Goal: Task Accomplishment & Management: Complete application form

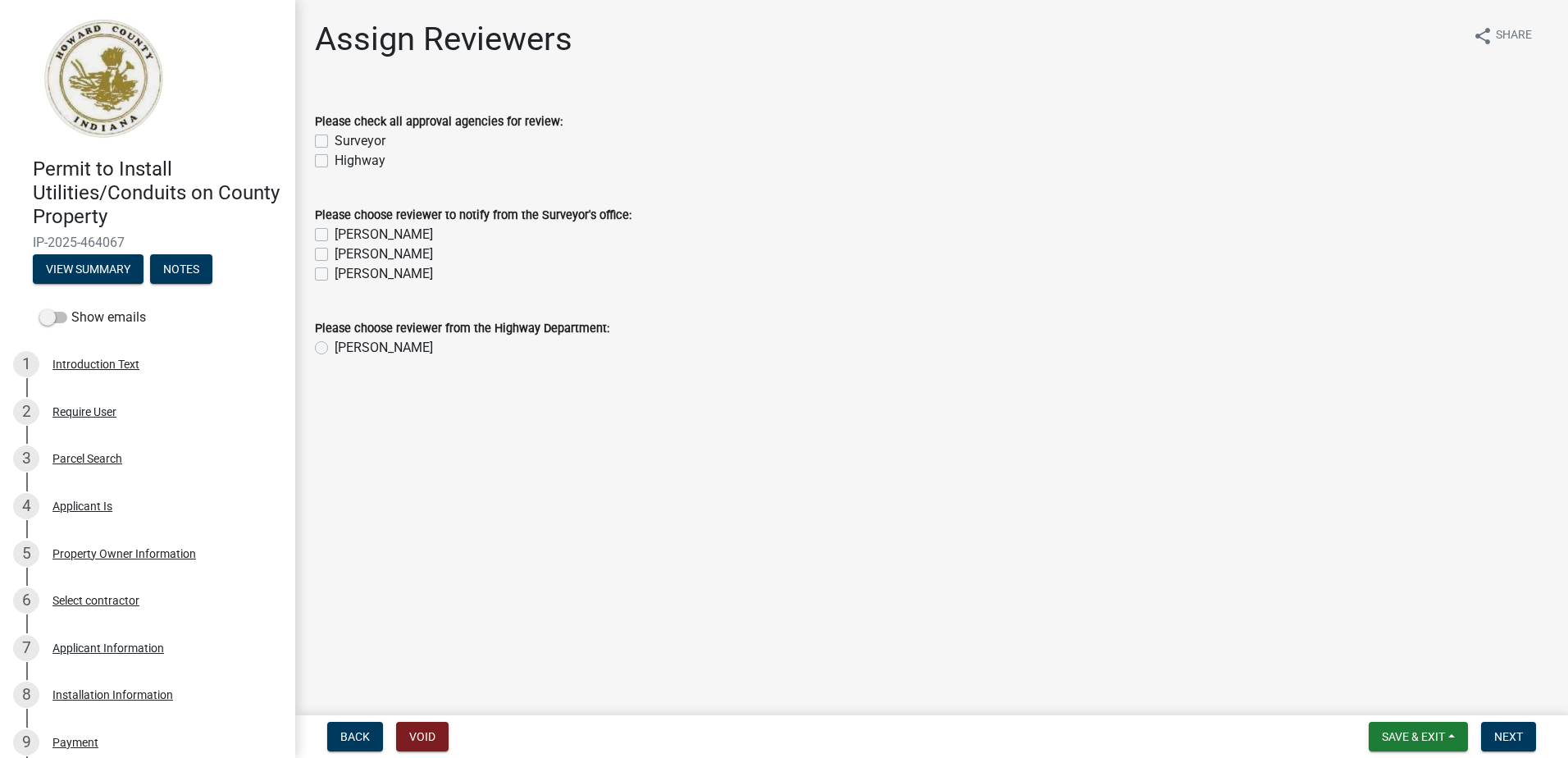
click at [335, 140] on label "Surveyor" at bounding box center [359, 141] width 51 height 20
click at [335, 140] on input "Surveyor" at bounding box center [340, 136] width 10 height 10
checkbox input "true"
click at [335, 159] on label "Highway" at bounding box center [359, 160] width 51 height 20
click at [335, 159] on input "Highway" at bounding box center [340, 156] width 10 height 10
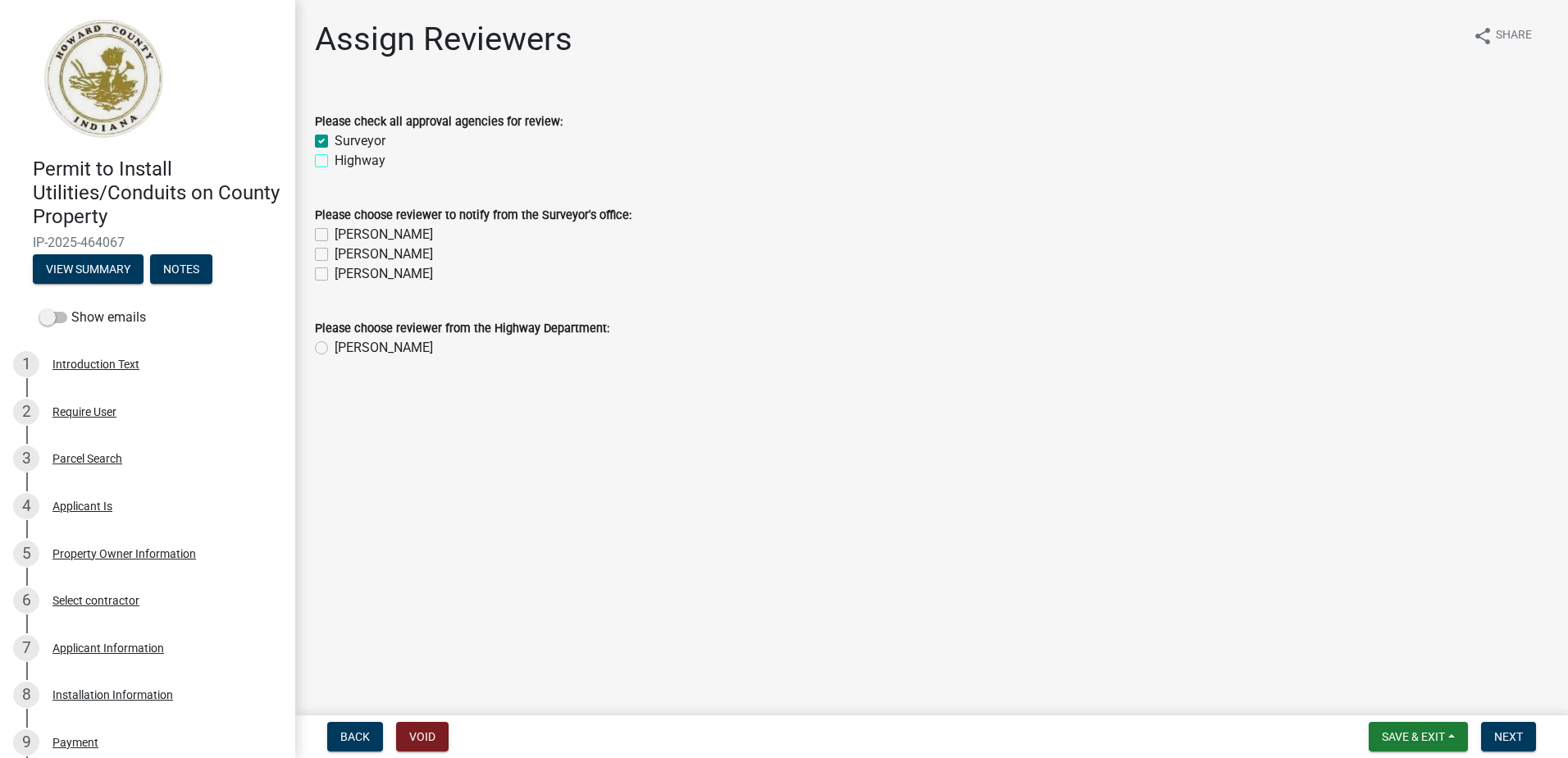
checkbox input "true"
click at [335, 233] on label "[PERSON_NAME]" at bounding box center [383, 234] width 99 height 20
click at [335, 233] on input "[PERSON_NAME]" at bounding box center [340, 230] width 10 height 10
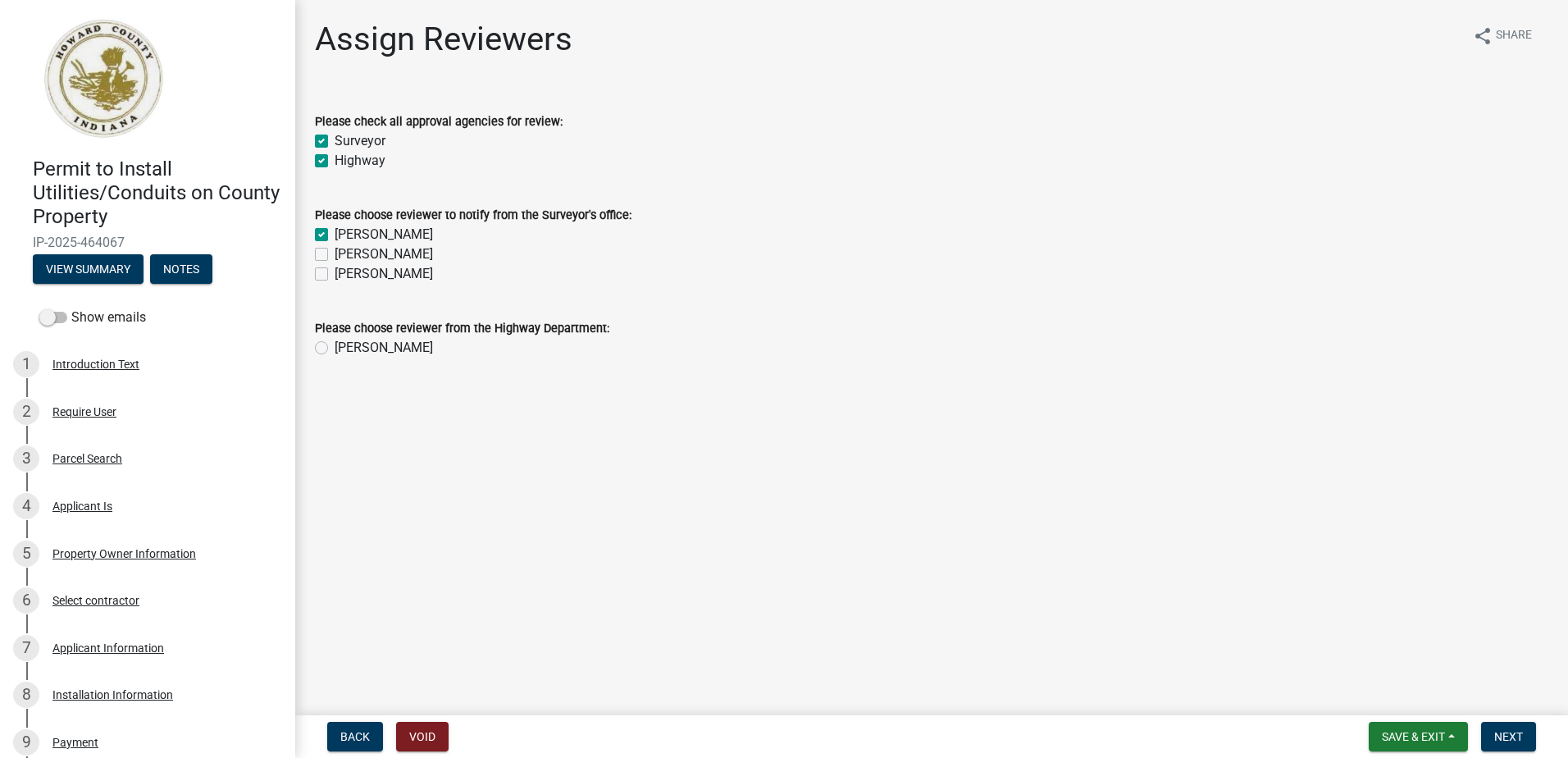
checkbox input "true"
checkbox input "false"
click at [335, 260] on label "[PERSON_NAME]" at bounding box center [383, 254] width 99 height 20
click at [335, 255] on input "[PERSON_NAME]" at bounding box center [340, 250] width 10 height 10
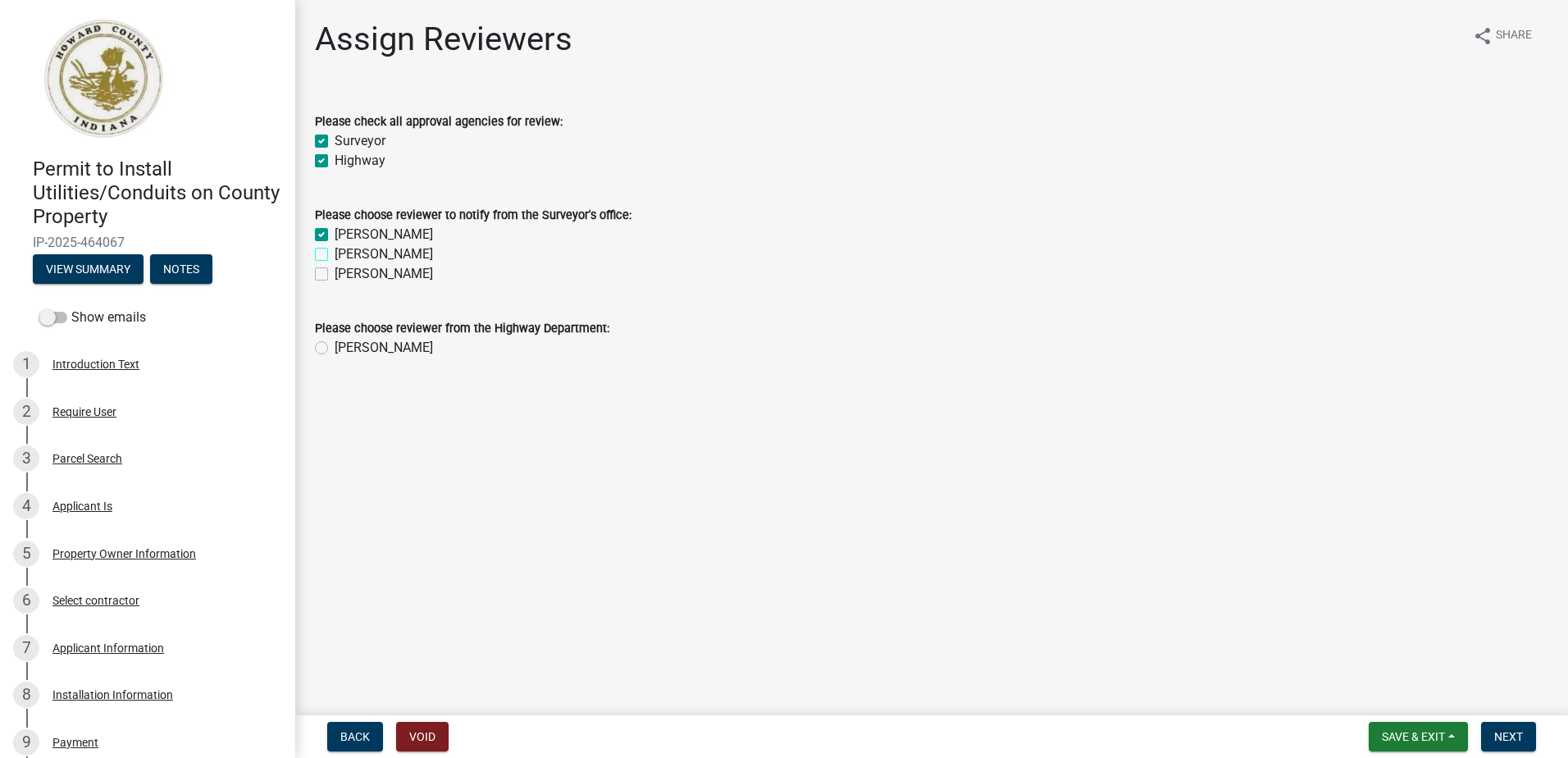
checkbox input "true"
click at [335, 276] on label "[PERSON_NAME]" at bounding box center [383, 274] width 99 height 20
click at [335, 274] on input "[PERSON_NAME]" at bounding box center [340, 269] width 10 height 10
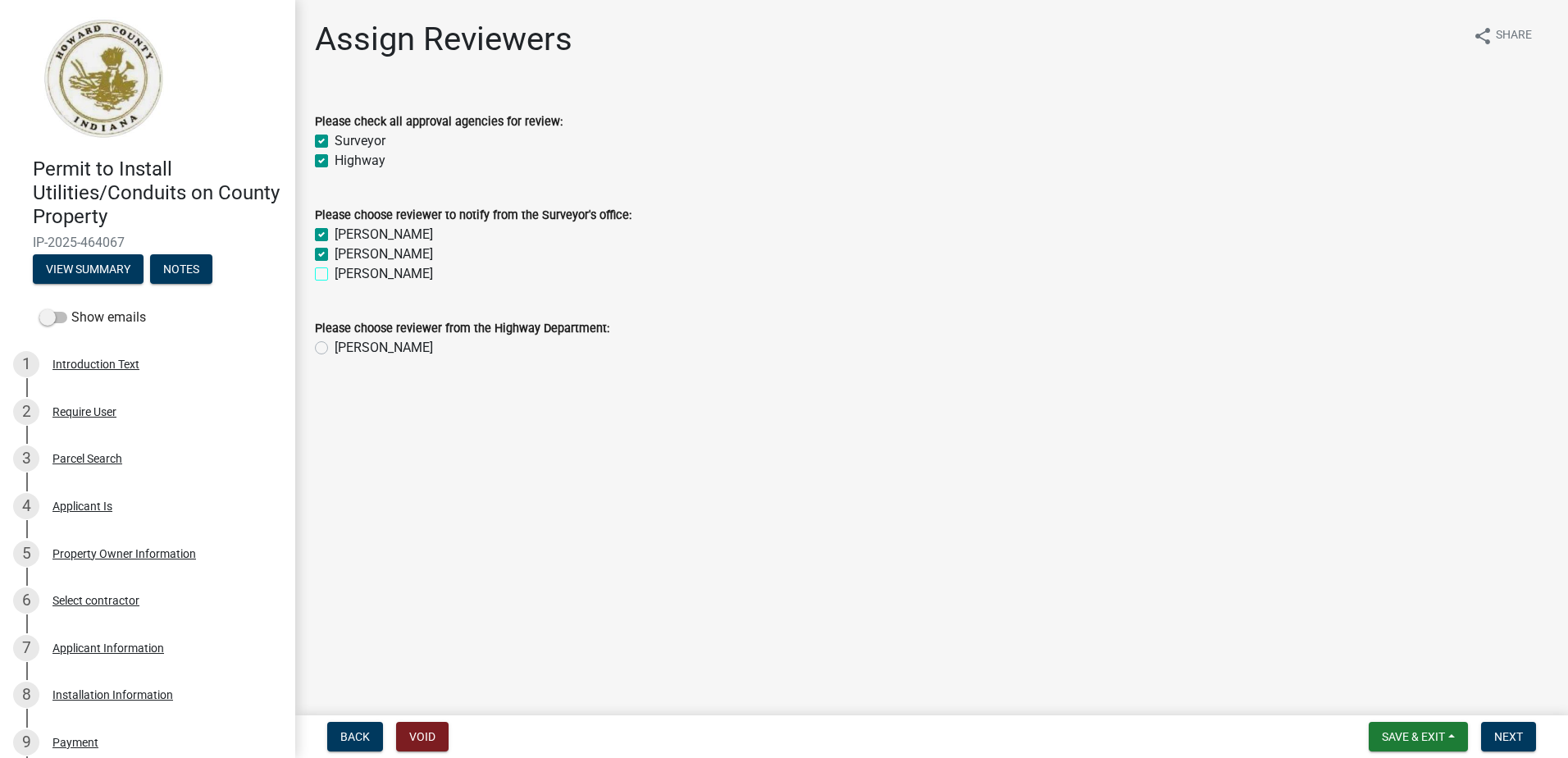
checkbox input "true"
click at [335, 351] on label "[PERSON_NAME]" at bounding box center [383, 347] width 99 height 20
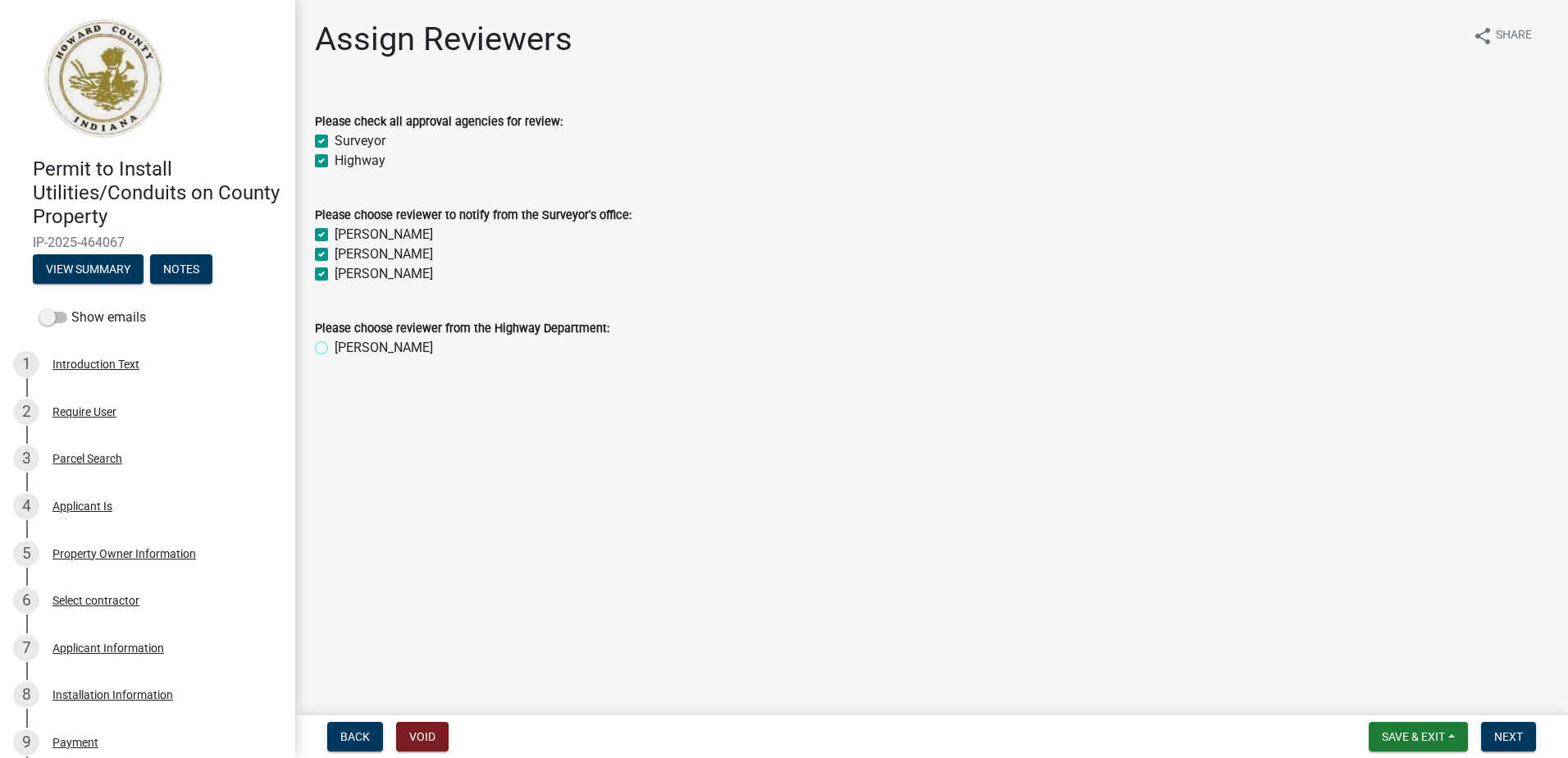
click at [335, 348] on input "[PERSON_NAME]" at bounding box center [340, 343] width 10 height 10
radio input "true"
click at [1499, 735] on span "Next" at bounding box center [1508, 736] width 28 height 13
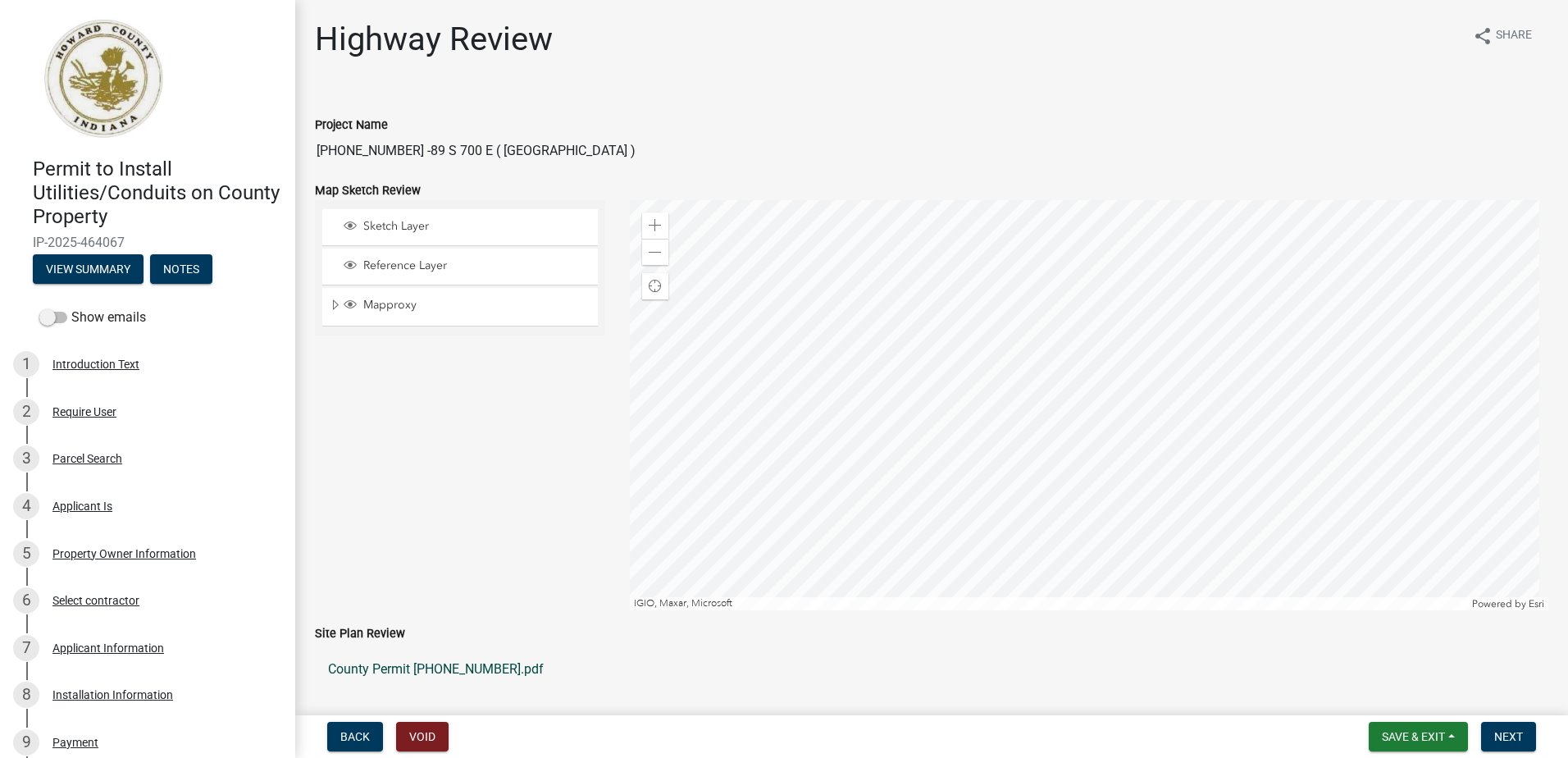
click at [459, 664] on link "County Permit [PHONE_NUMBER].pdf" at bounding box center [932, 669] width 1233 height 39
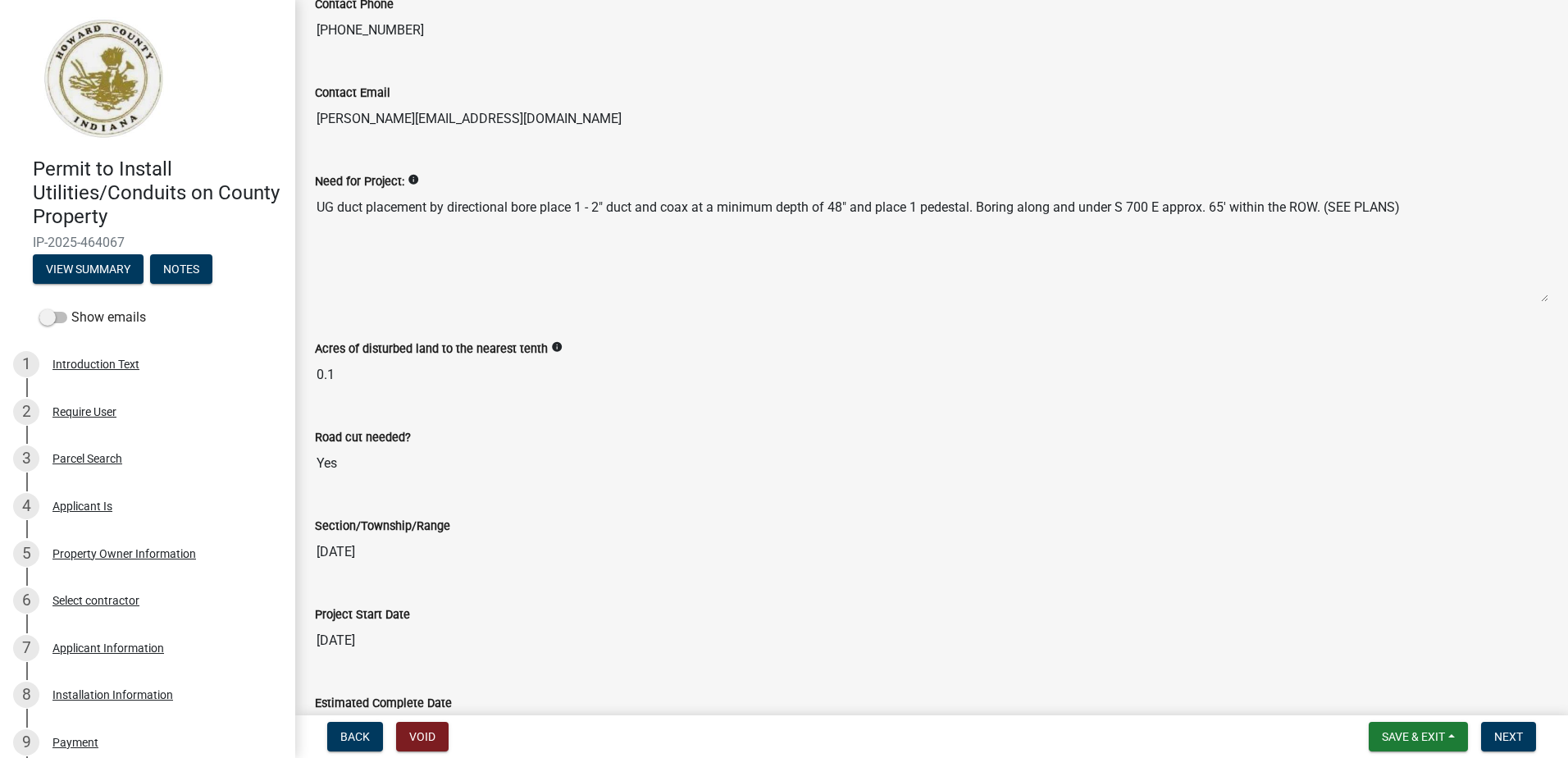
scroll to position [2378, 0]
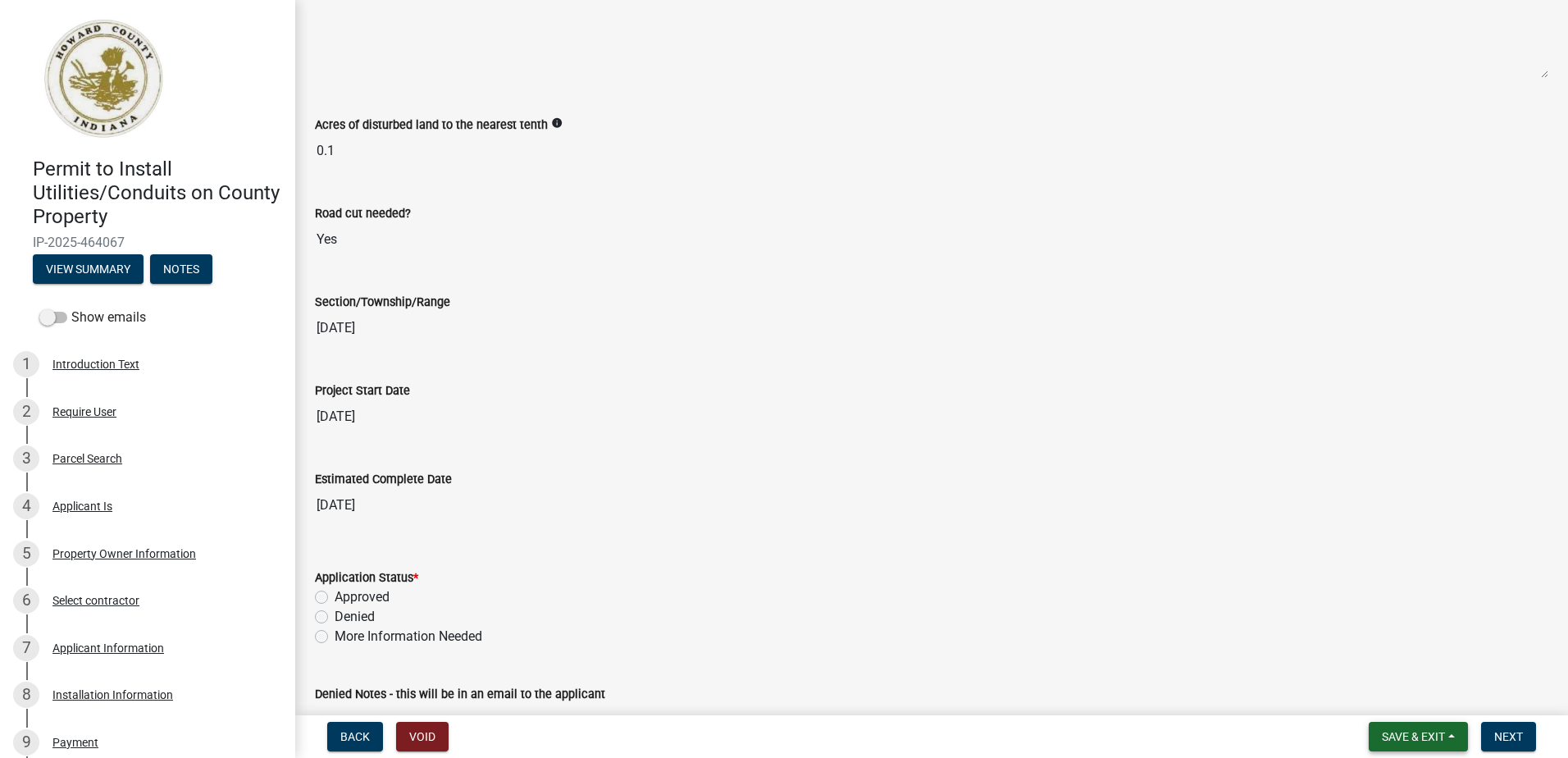
click at [1453, 735] on button "Save & Exit" at bounding box center [1419, 736] width 100 height 29
click at [1434, 697] on button "Save & Exit" at bounding box center [1402, 694] width 131 height 39
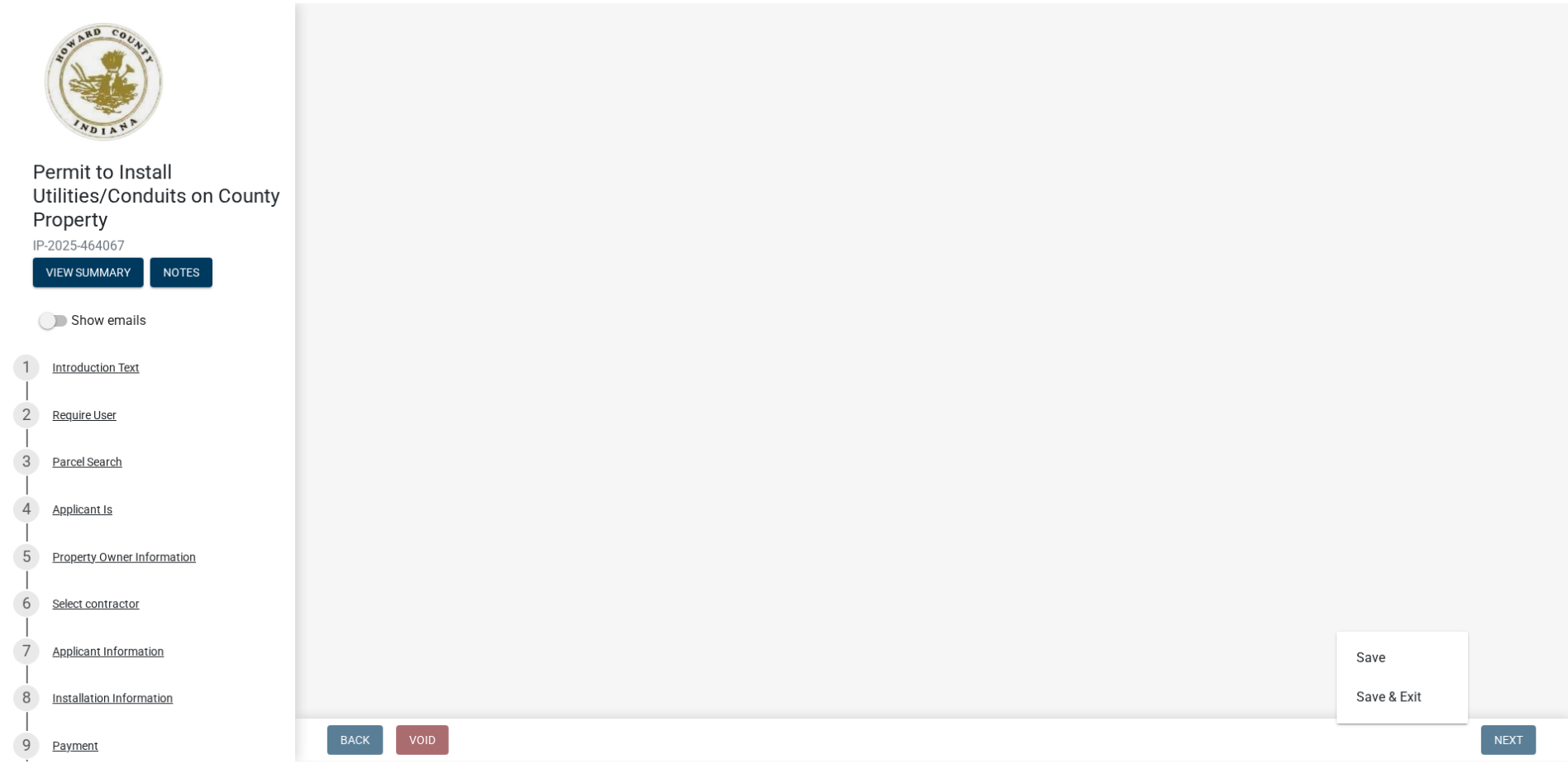
scroll to position [0, 0]
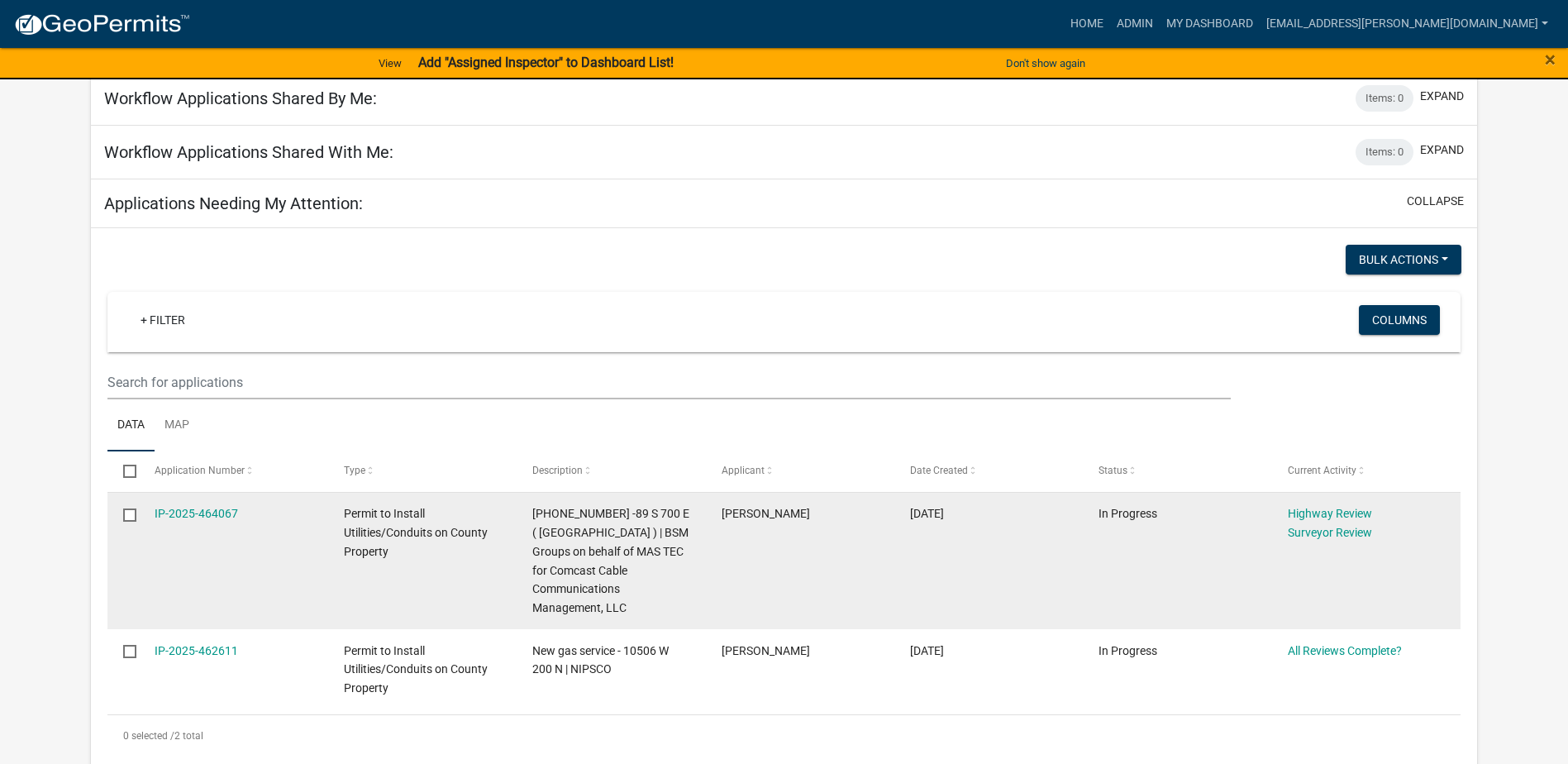
scroll to position [330, 0]
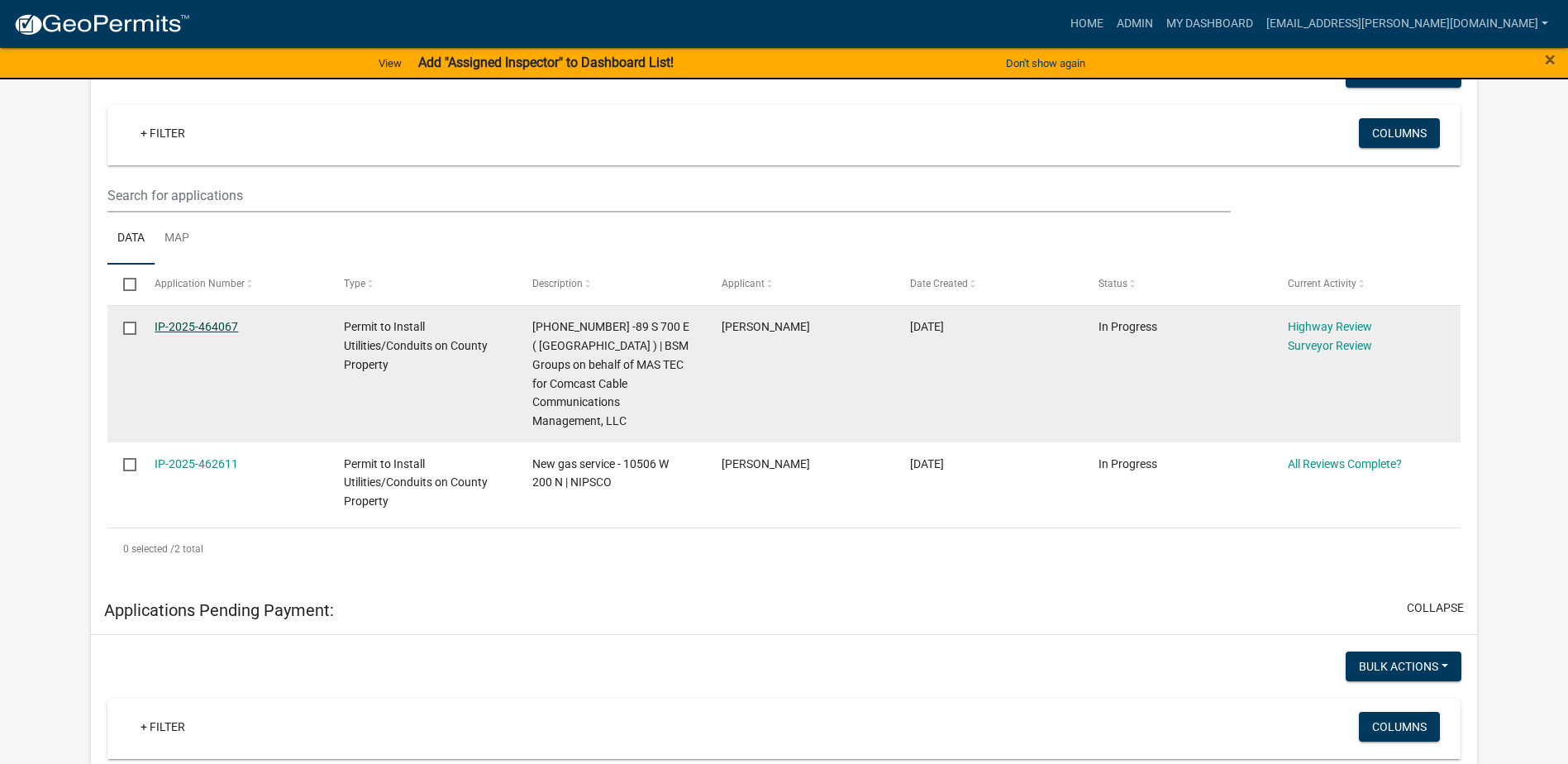
click at [174, 322] on link "IP-2025-464067" at bounding box center [196, 326] width 84 height 13
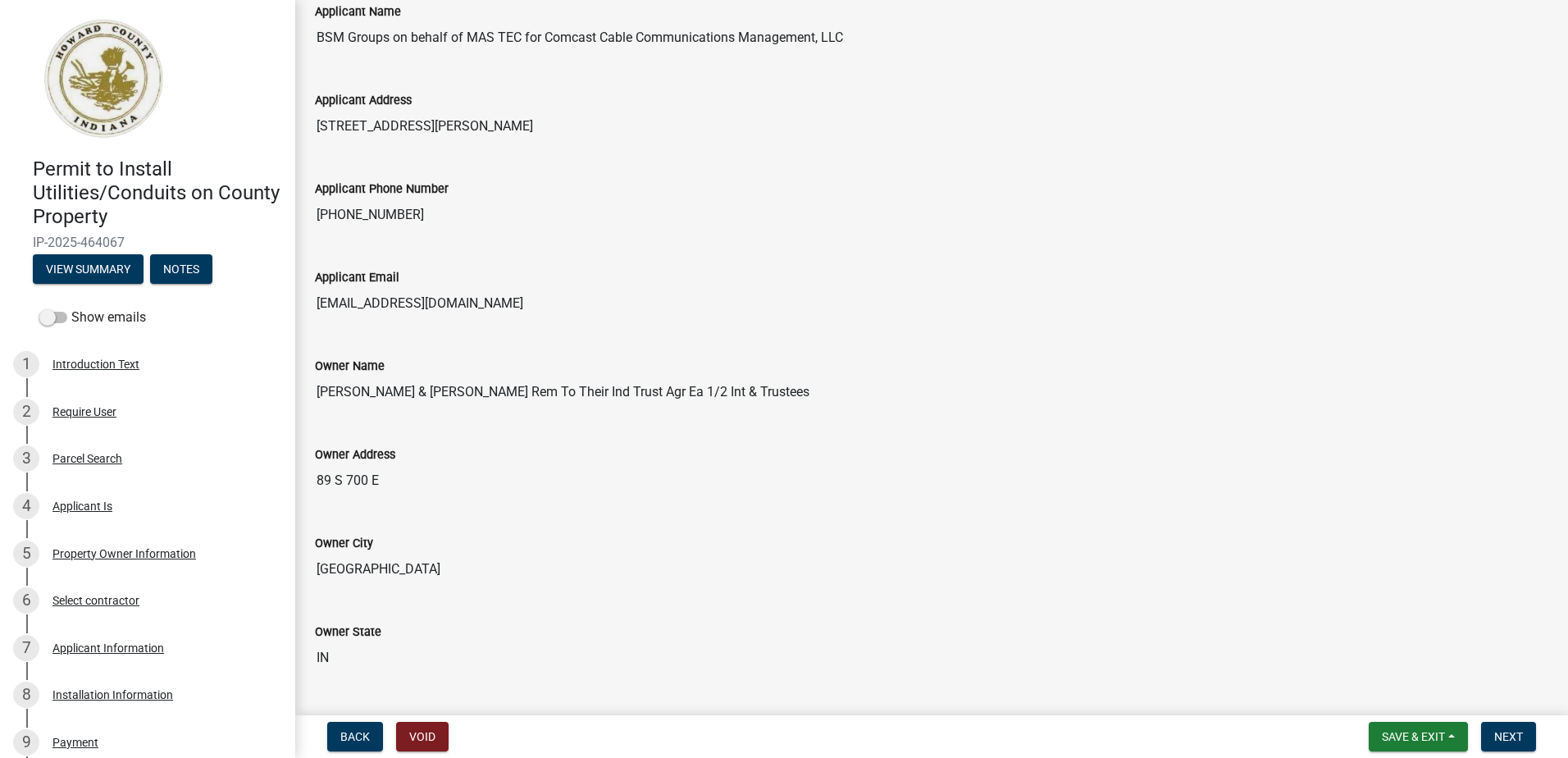
scroll to position [820, 0]
click at [1420, 733] on span "Save & Exit" at bounding box center [1414, 736] width 63 height 13
click at [1417, 695] on button "Save & Exit" at bounding box center [1402, 694] width 131 height 39
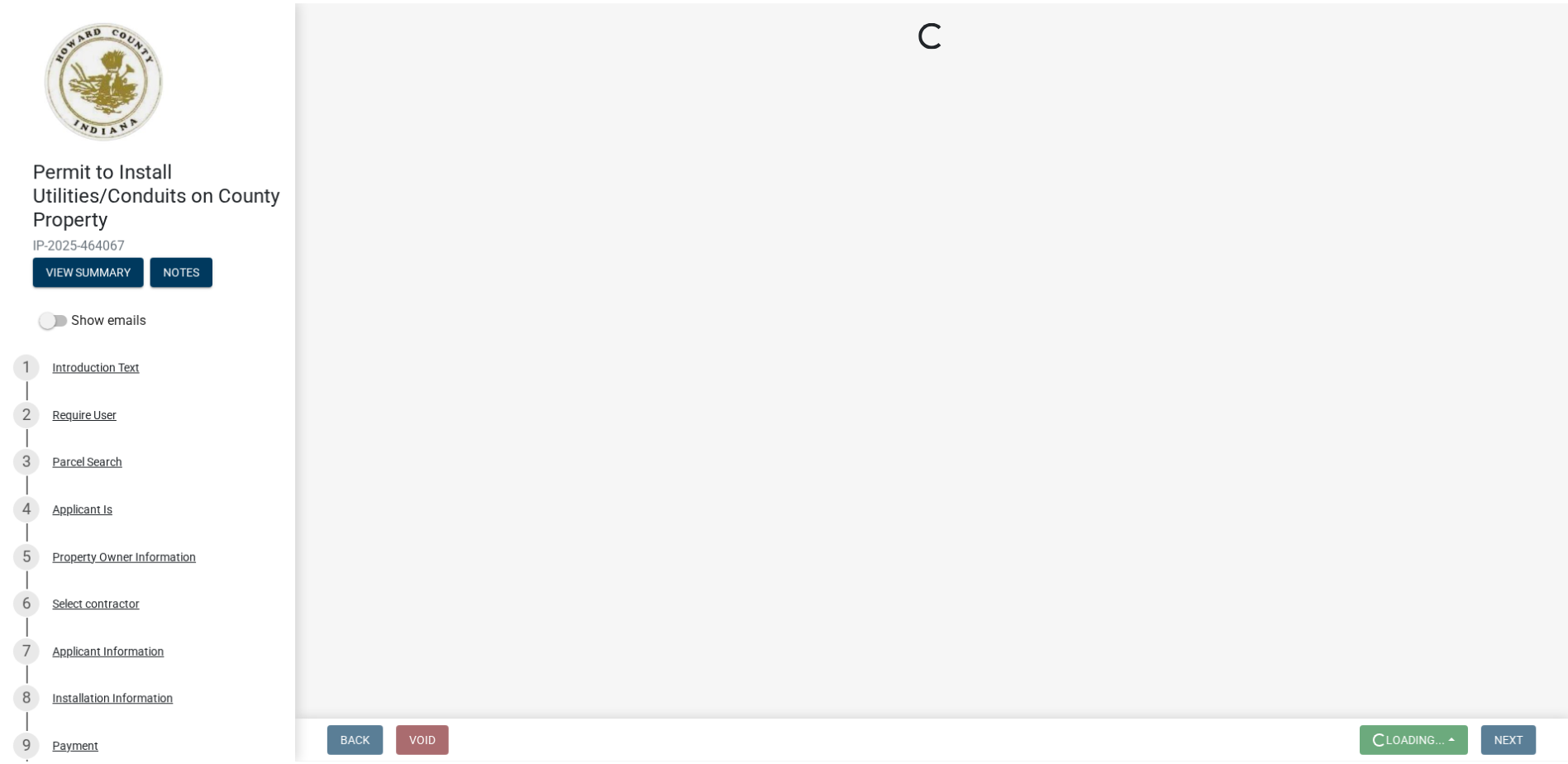
scroll to position [0, 0]
